Goal: Check status: Check status

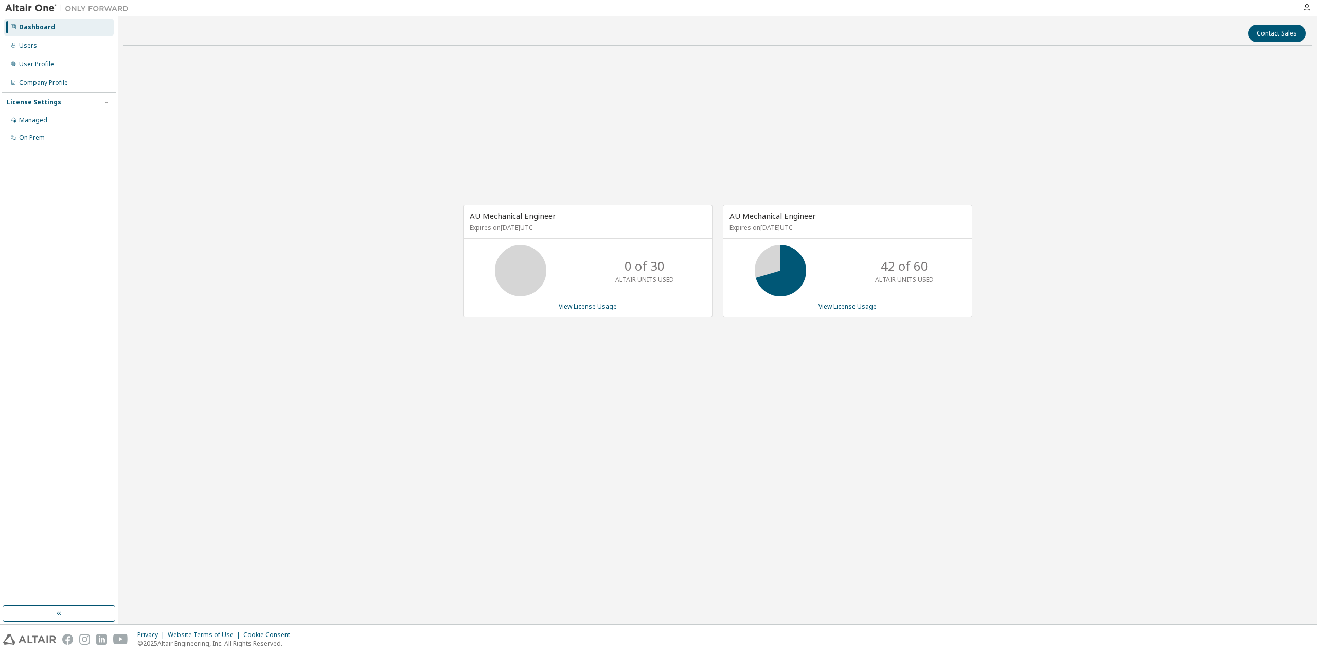
click at [961, 335] on div "AU Mechanical Engineer Expires on [DATE] UTC 0 of 30 ALTAIR UNITS USED View Lic…" at bounding box center [717, 266] width 1188 height 425
click at [833, 306] on link "View License Usage" at bounding box center [847, 306] width 58 height 9
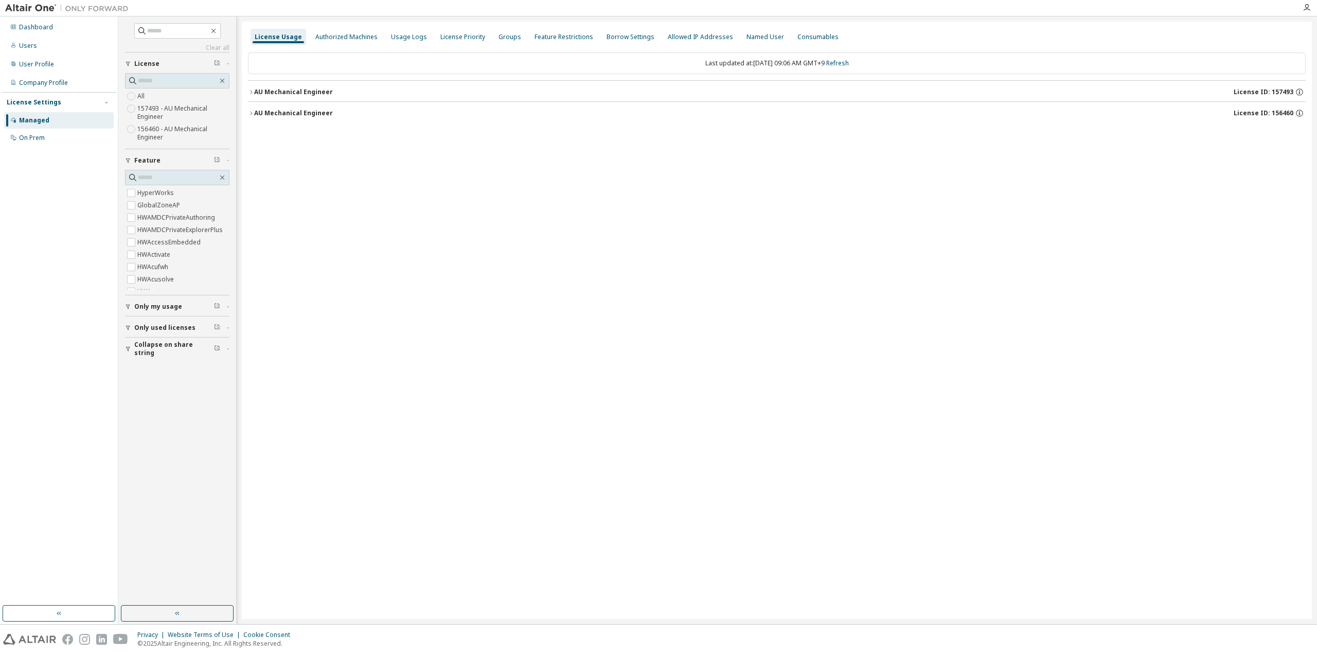
click at [281, 87] on div "AU Mechanical Engineer License ID: 157493" at bounding box center [779, 91] width 1051 height 9
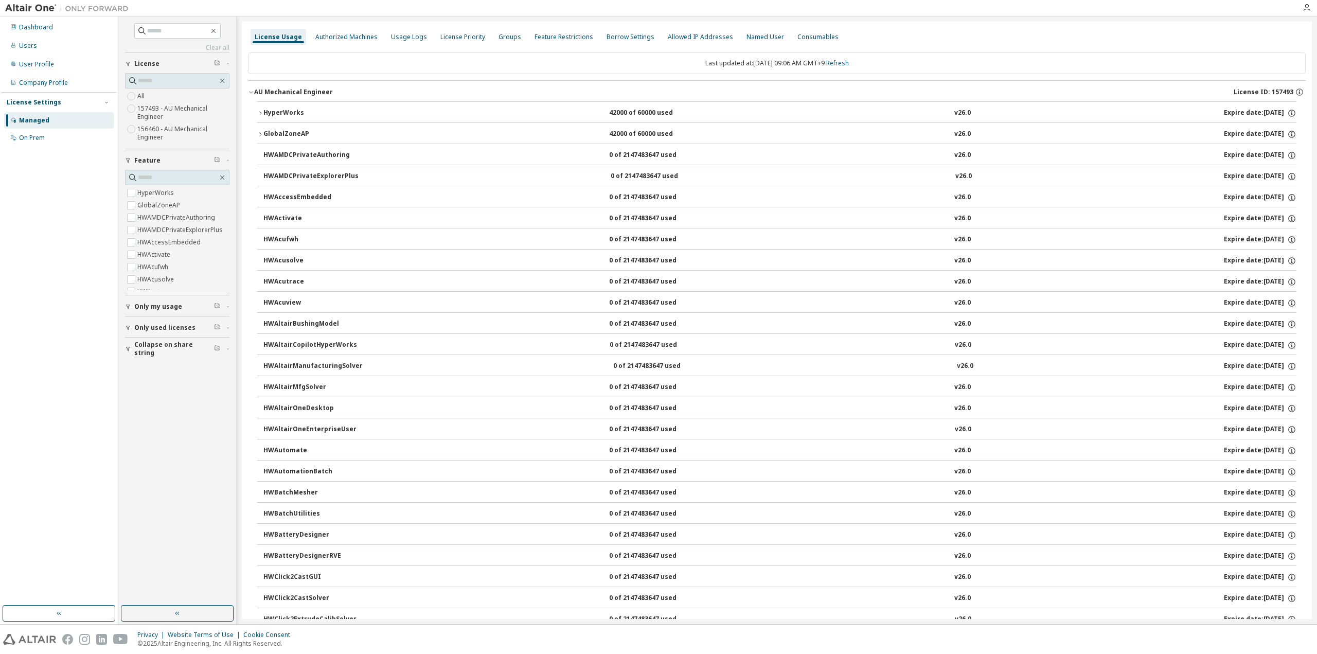
click at [281, 87] on div "AU Mechanical Engineer License ID: 157493" at bounding box center [779, 91] width 1051 height 9
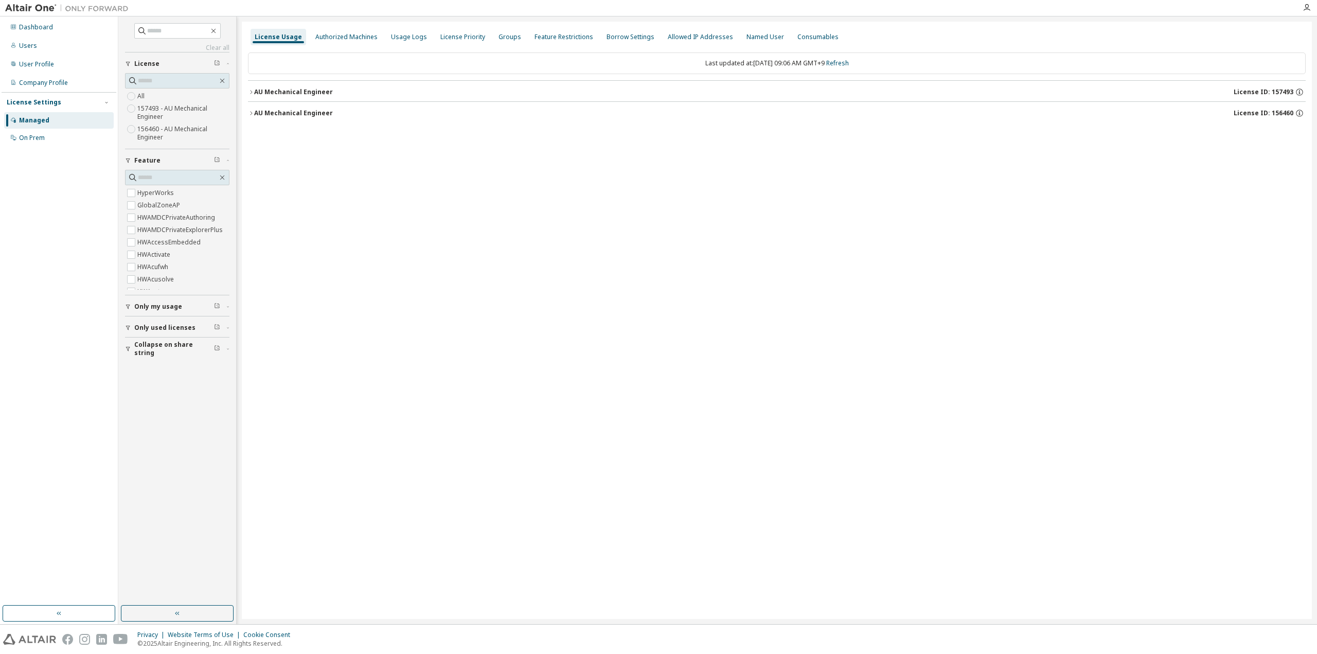
click at [170, 346] on span "Collapse on share string" at bounding box center [174, 349] width 80 height 16
click at [152, 320] on button "Only used licenses" at bounding box center [177, 327] width 104 height 23
click at [158, 304] on span "Only my usage" at bounding box center [158, 306] width 48 height 8
click at [849, 61] on link "Refresh" at bounding box center [837, 63] width 23 height 9
click at [305, 89] on div "AU Mechanical Engineer" at bounding box center [293, 92] width 79 height 8
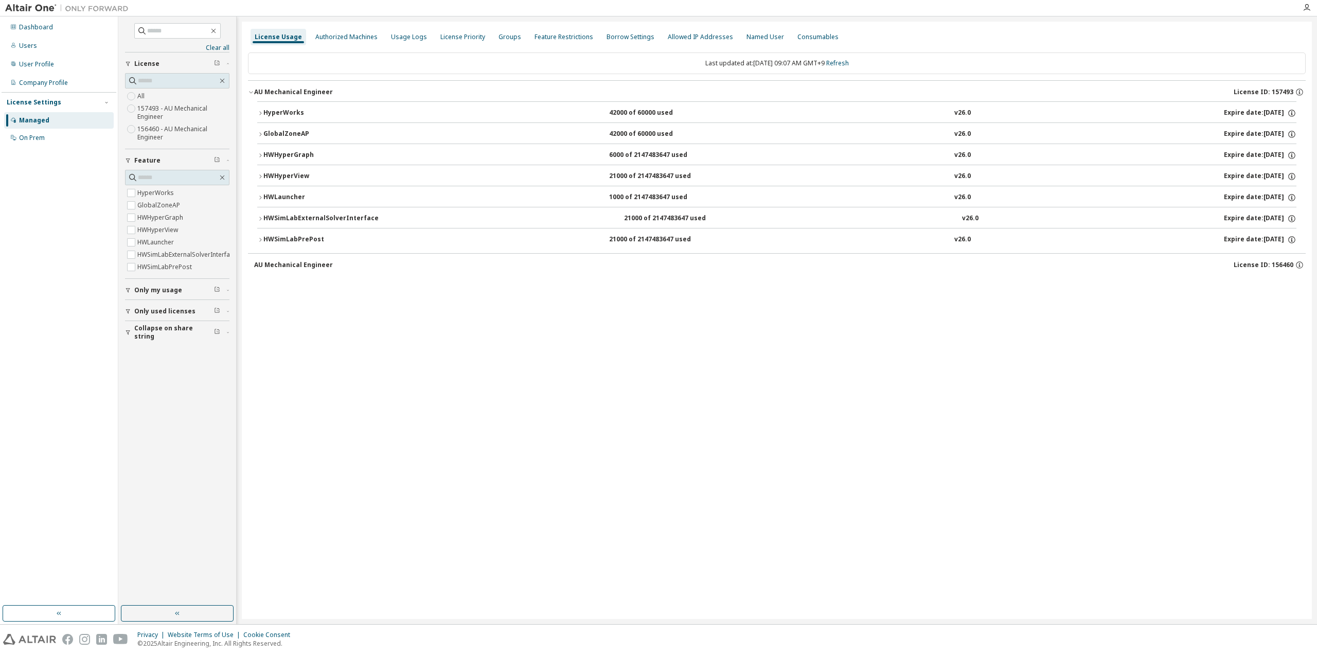
click at [307, 239] on div "HWSimLabPrePost" at bounding box center [309, 239] width 93 height 9
click at [273, 236] on div "HWSimLabPrePost" at bounding box center [309, 239] width 93 height 9
click at [281, 221] on div "HWSimLabExternalSolverInterface" at bounding box center [320, 218] width 115 height 9
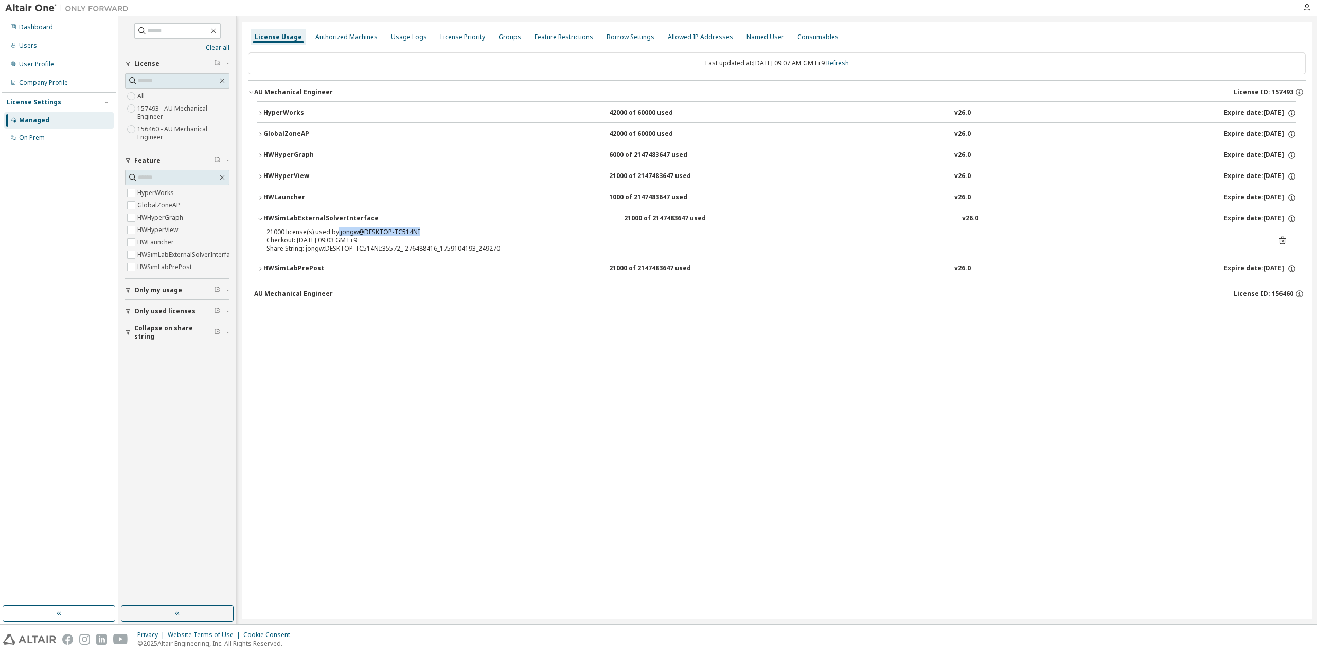
drag, startPoint x: 335, startPoint y: 229, endPoint x: 448, endPoint y: 230, distance: 112.7
click at [448, 230] on div "21000 license(s) used by jongw@DESKTOP-TC514NI" at bounding box center [764, 232] width 996 height 8
click at [281, 195] on div "HWLauncher" at bounding box center [309, 197] width 93 height 9
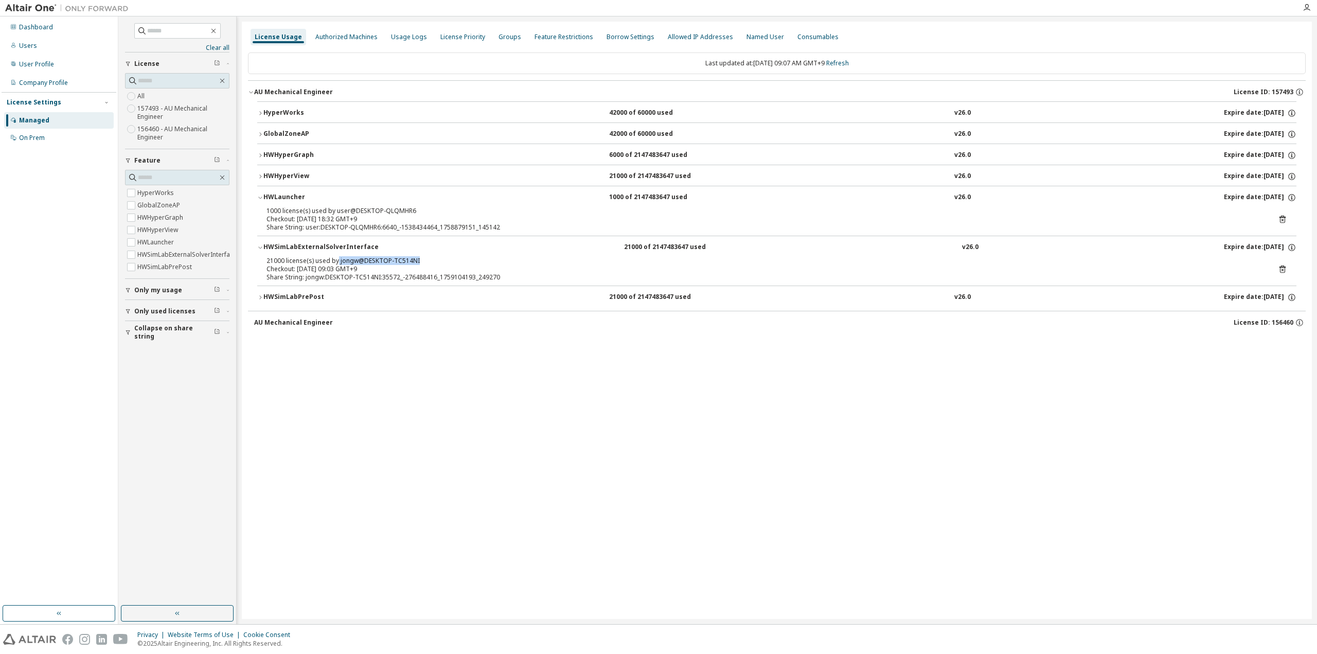
click at [281, 195] on div "HWLauncher" at bounding box center [309, 197] width 93 height 9
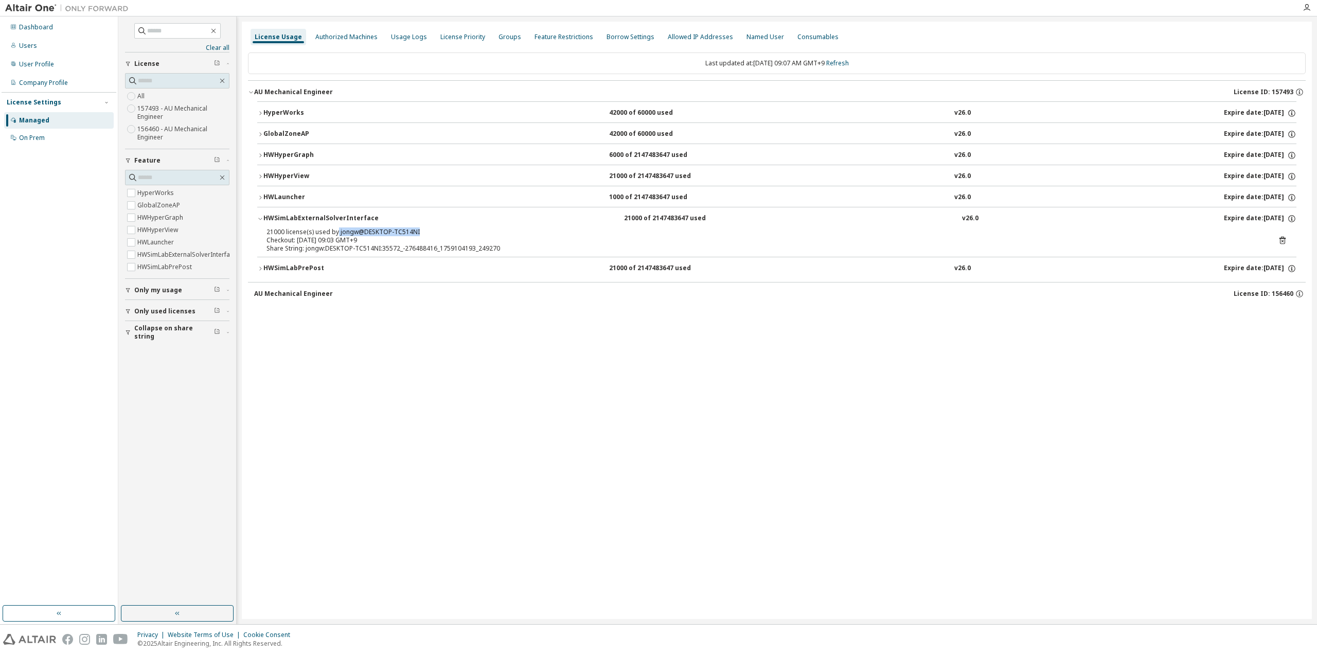
click at [281, 214] on div "HWSimLabExternalSolverInterface" at bounding box center [320, 218] width 115 height 9
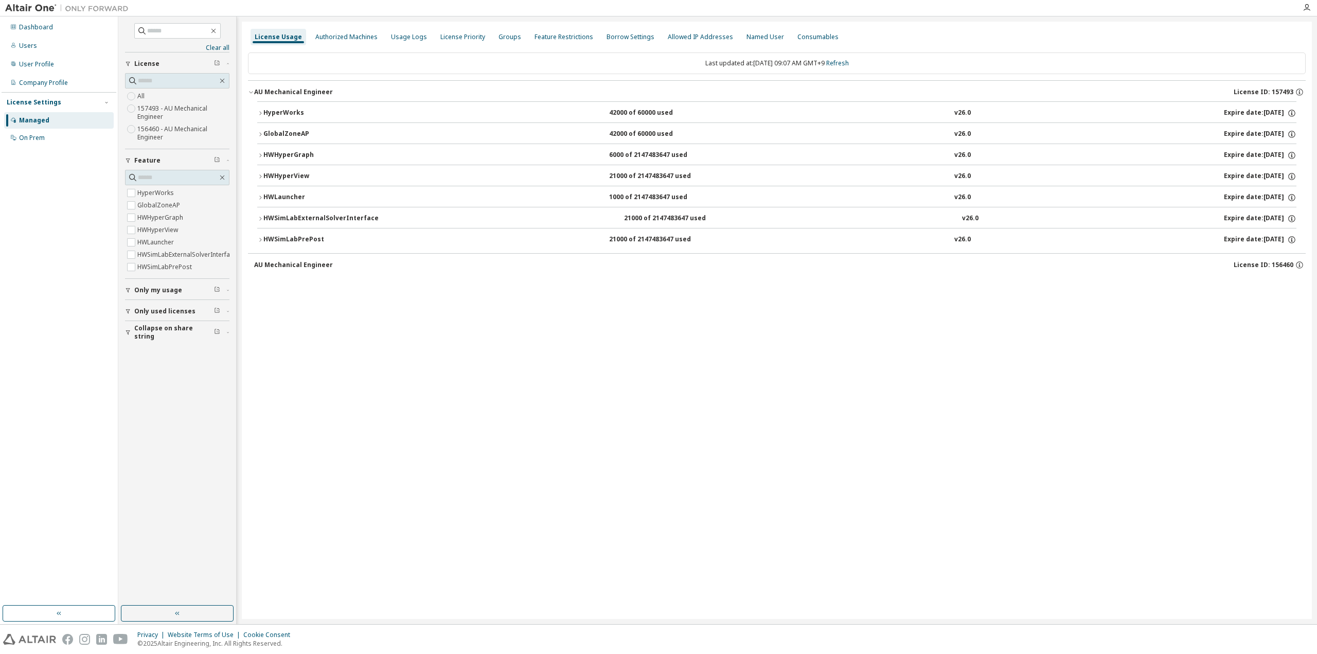
click at [294, 172] on div "HWHyperView" at bounding box center [309, 176] width 93 height 9
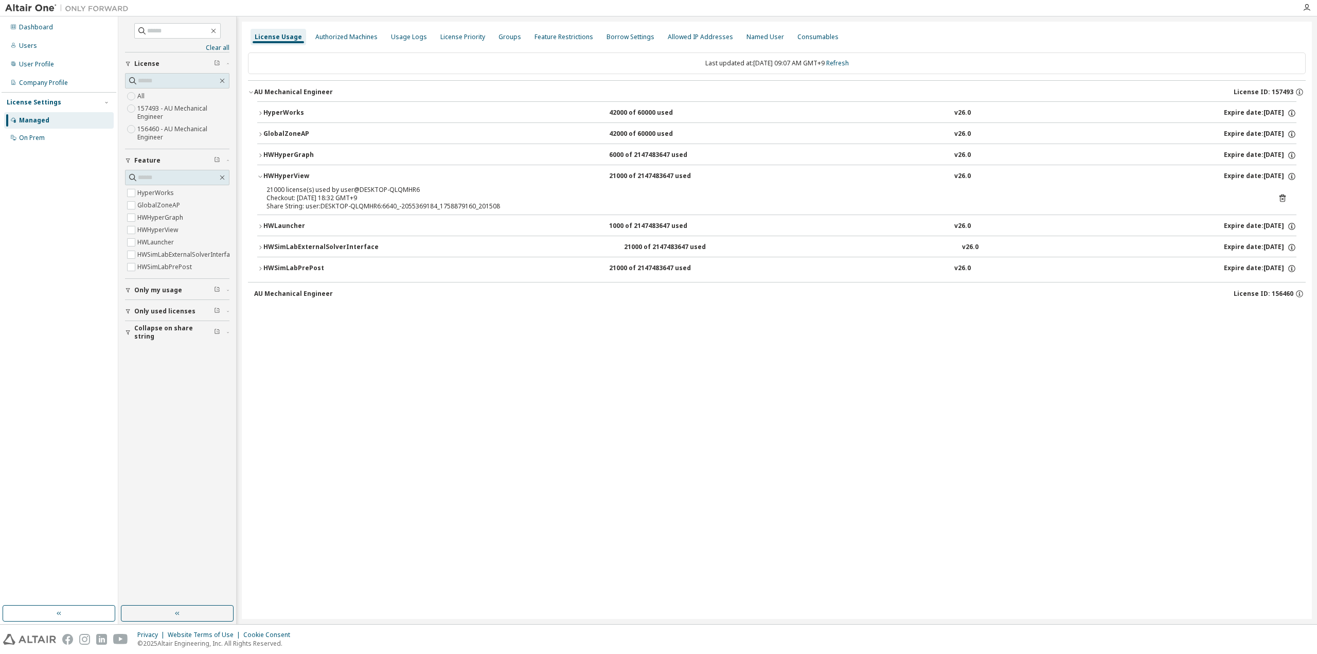
click at [294, 172] on div "HWHyperView" at bounding box center [309, 176] width 93 height 9
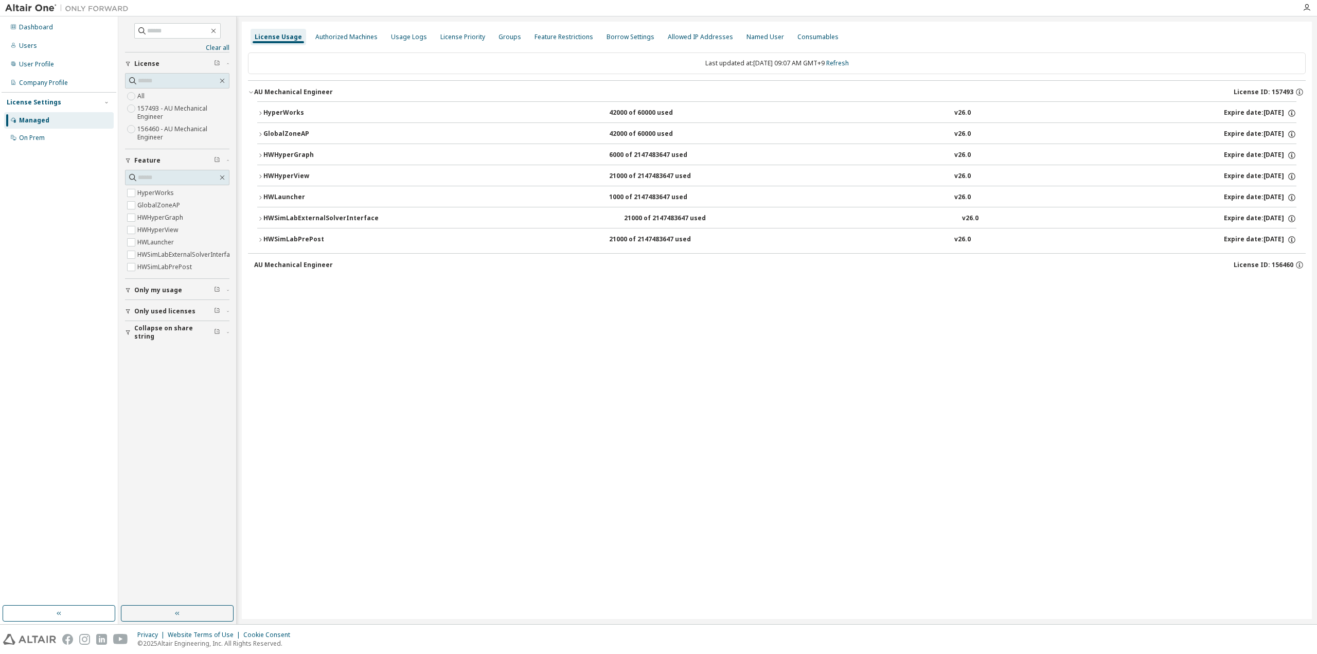
click at [293, 155] on div "HWHyperGraph" at bounding box center [309, 155] width 93 height 9
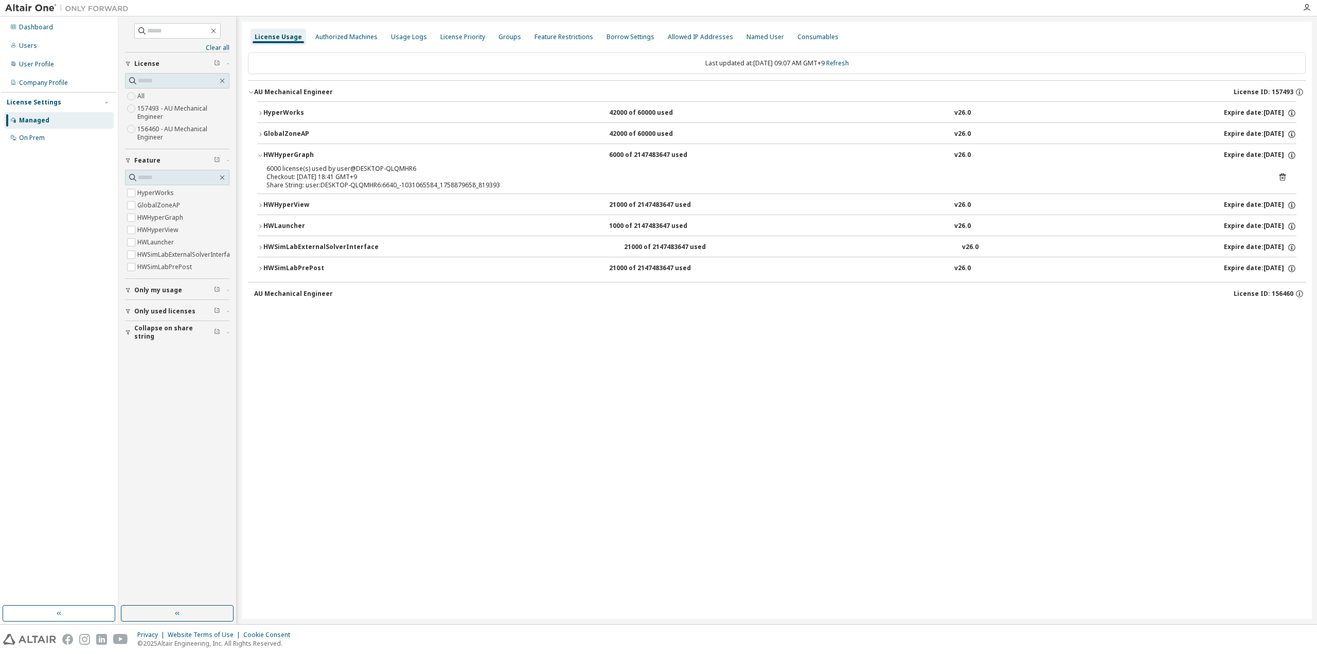
click at [293, 155] on div "HWHyperGraph" at bounding box center [309, 155] width 93 height 9
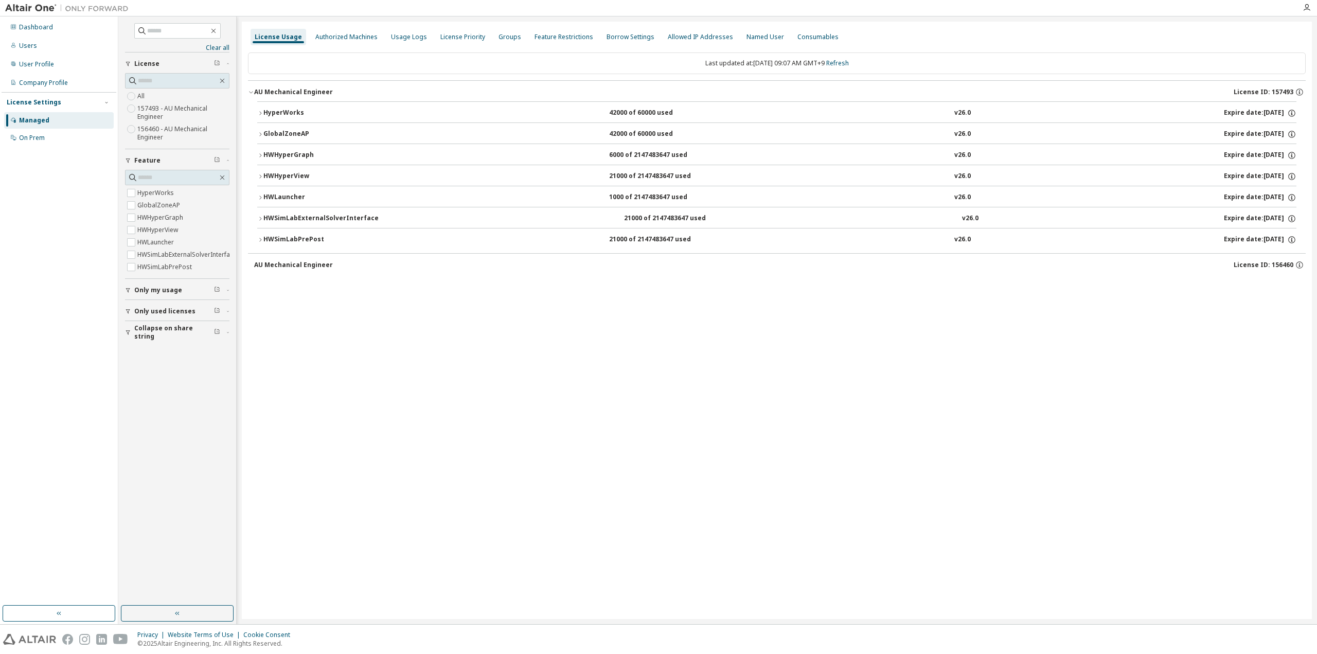
click at [291, 133] on div "GlobalZoneAP" at bounding box center [309, 134] width 93 height 9
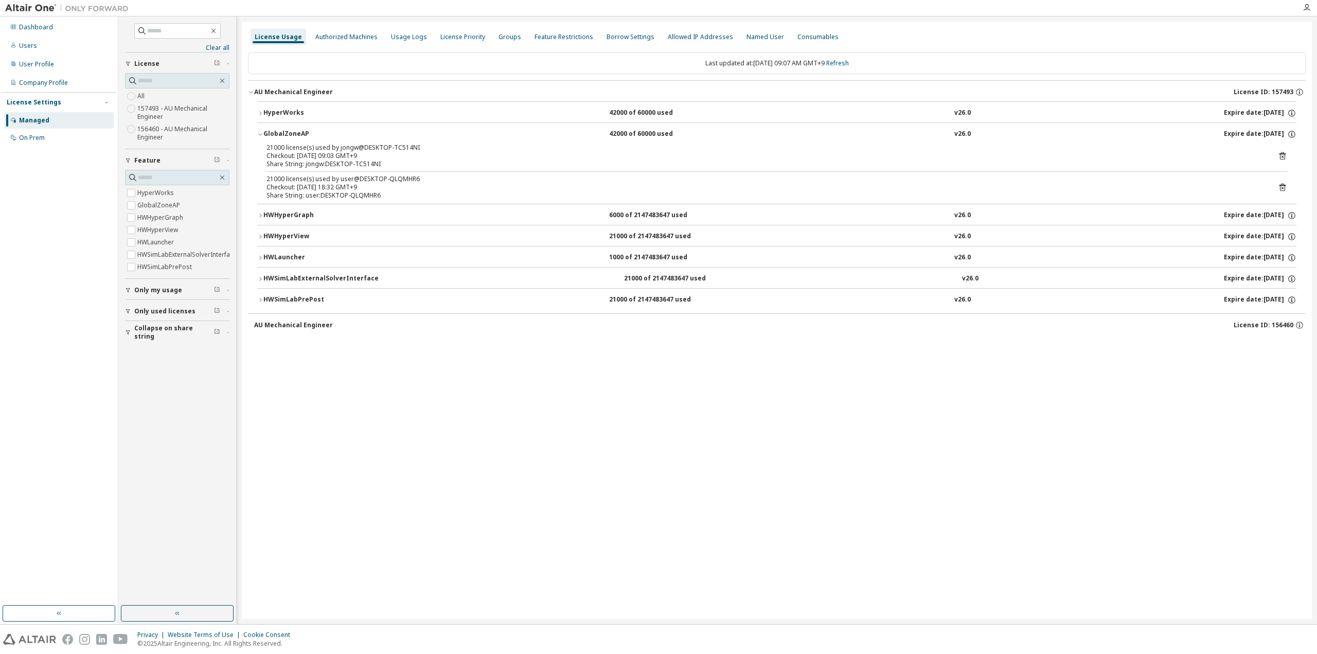
click at [291, 133] on div "GlobalZoneAP" at bounding box center [309, 134] width 93 height 9
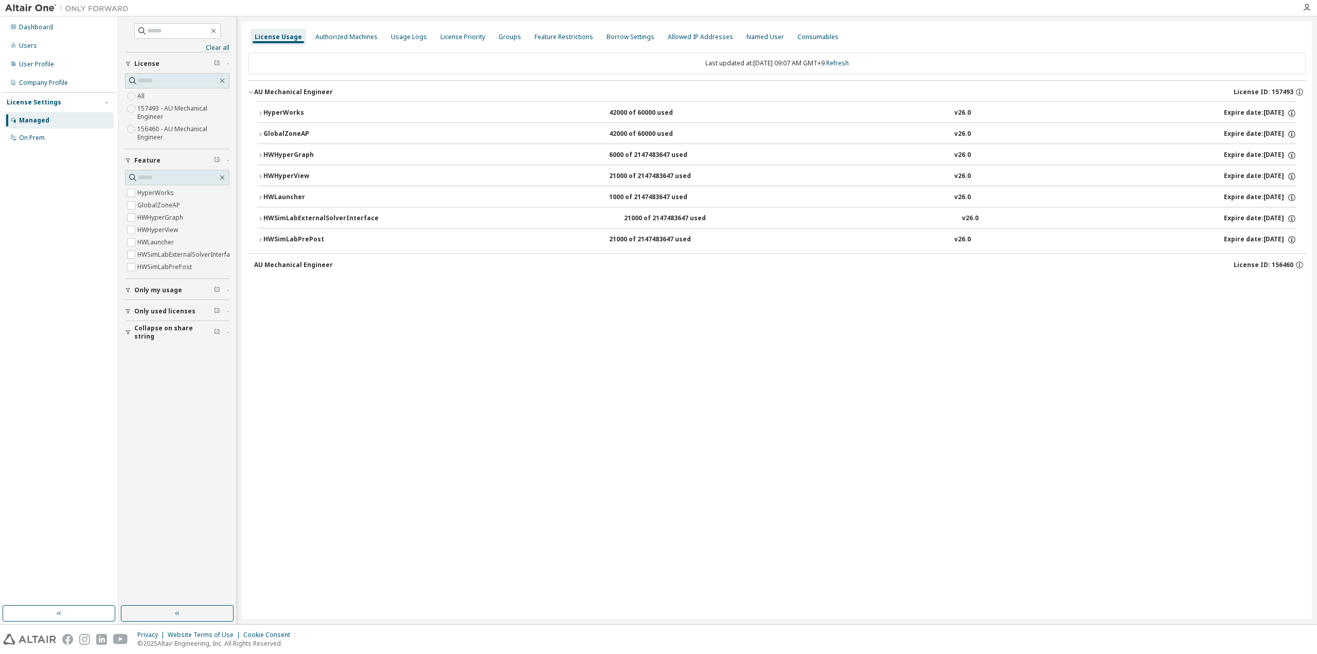
click at [474, 429] on div "License Usage Authorized Machines Usage Logs License Priority Groups Feature Re…" at bounding box center [777, 320] width 1070 height 597
